Goal: Information Seeking & Learning: Compare options

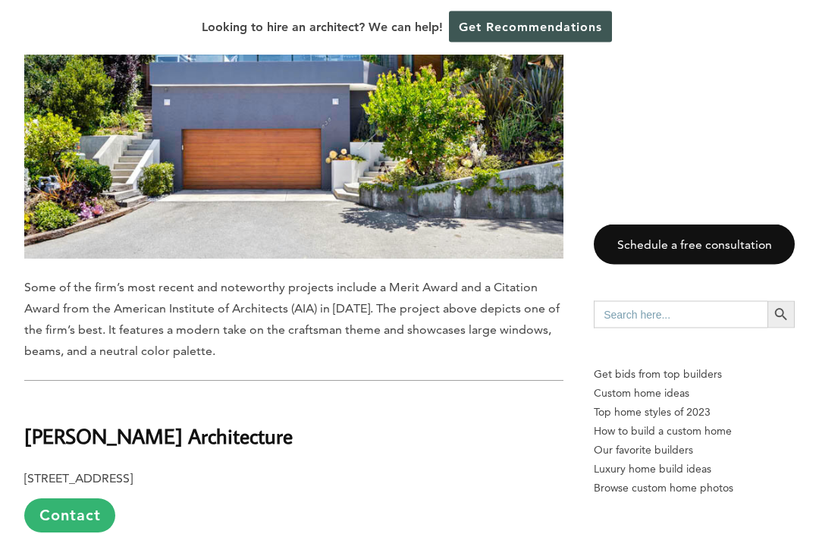
scroll to position [3505, 0]
click at [199, 468] on p "1278 Glenneyre Street # 107, Laguna Beach, CA 92651 Contact" at bounding box center [293, 500] width 539 height 64
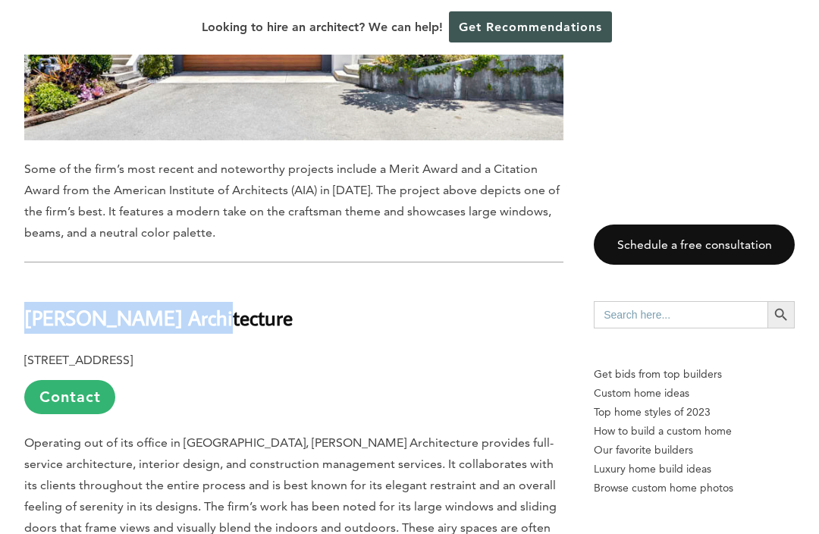
scroll to position [3615, 0]
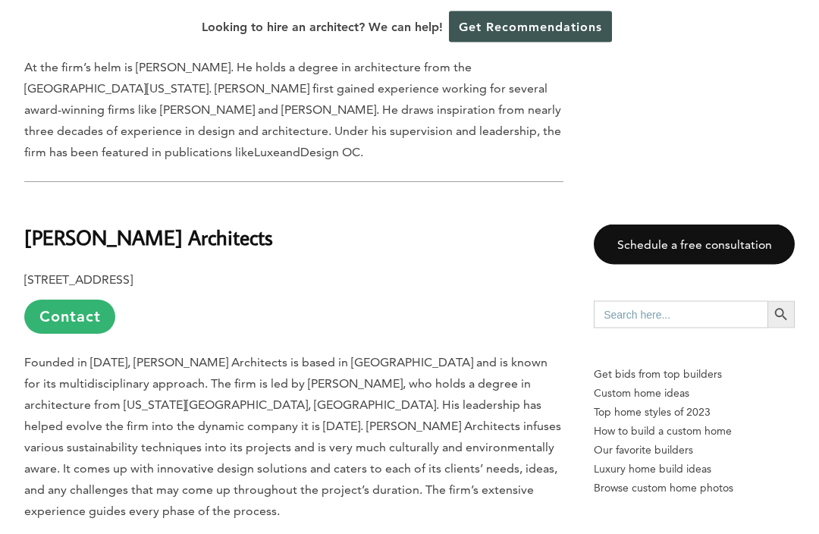
scroll to position [5059, 0]
click at [45, 223] on b "[PERSON_NAME] Architects" at bounding box center [148, 236] width 249 height 27
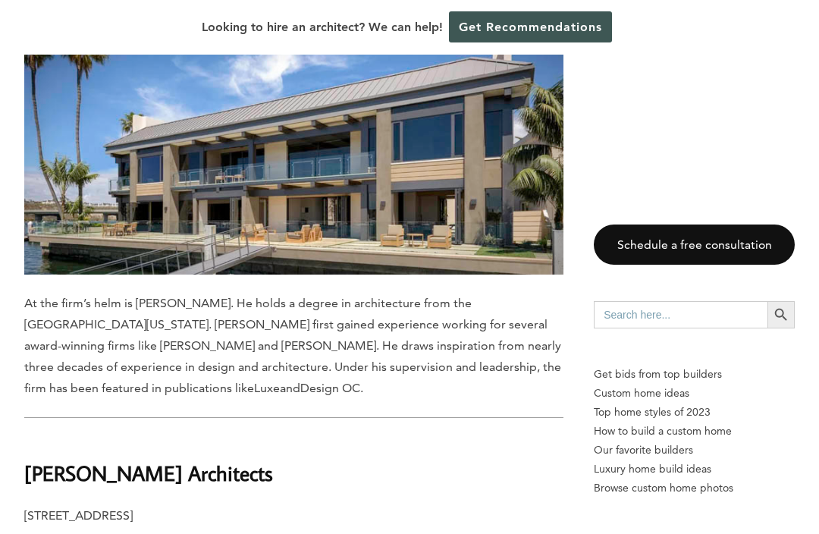
scroll to position [4823, 0]
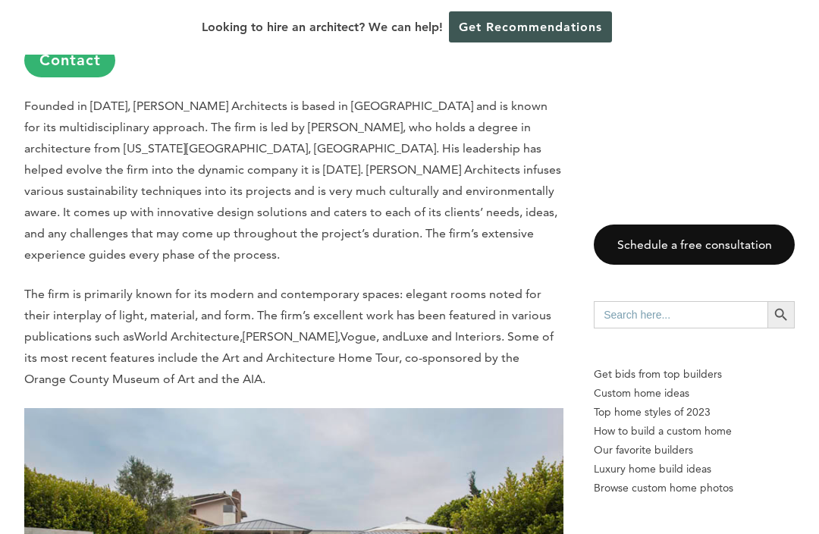
scroll to position [5494, 0]
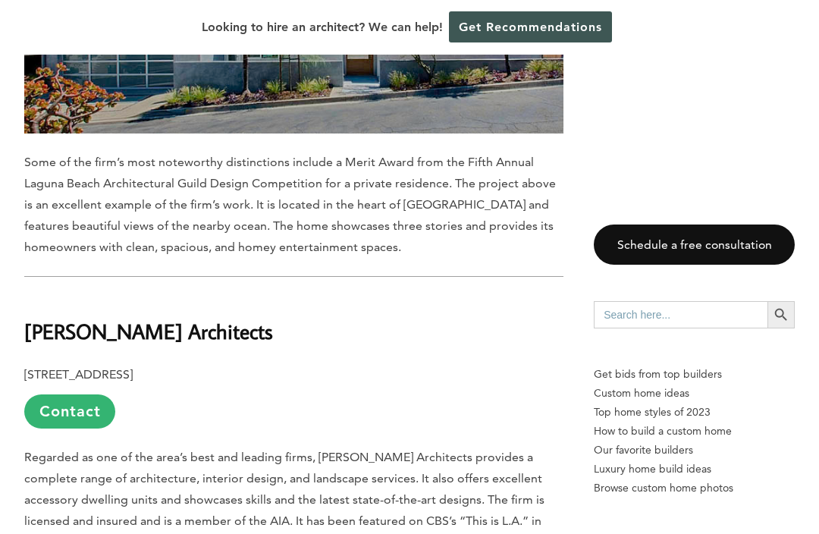
scroll to position [6153, 0]
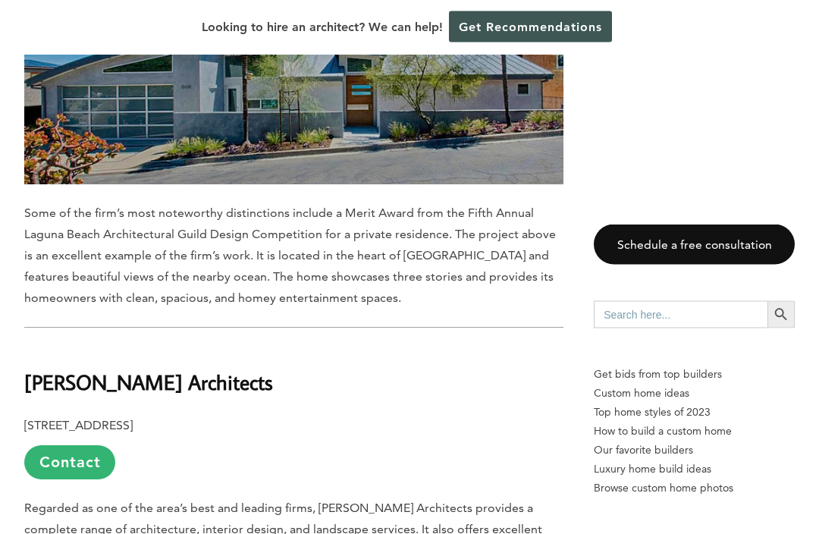
click at [129, 369] on b "[PERSON_NAME] Architects" at bounding box center [148, 382] width 249 height 27
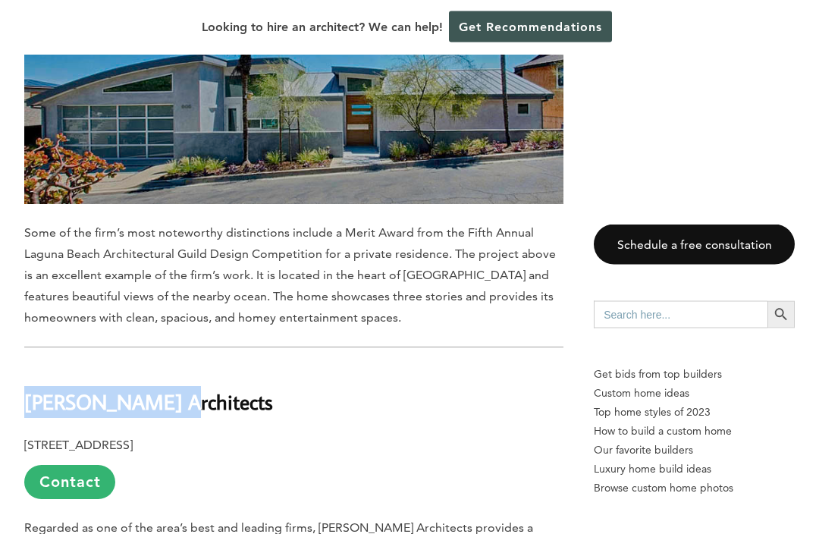
scroll to position [6130, 0]
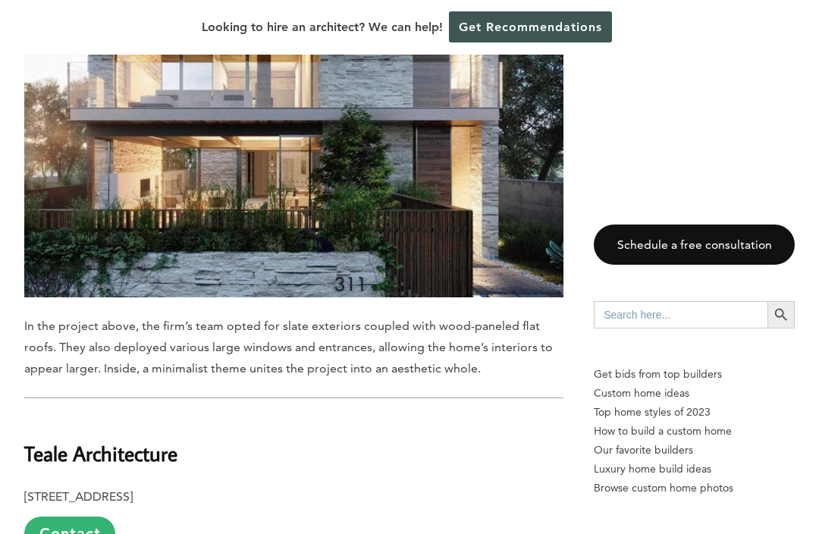
scroll to position [7910, 0]
click at [49, 440] on b "Teale Architecture" at bounding box center [100, 453] width 153 height 27
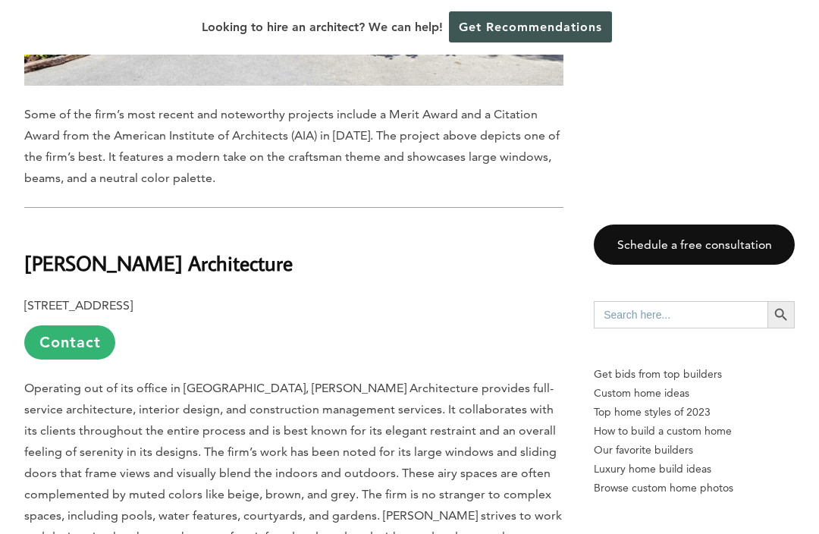
scroll to position [4189, 0]
